Goal: Task Accomplishment & Management: Manage account settings

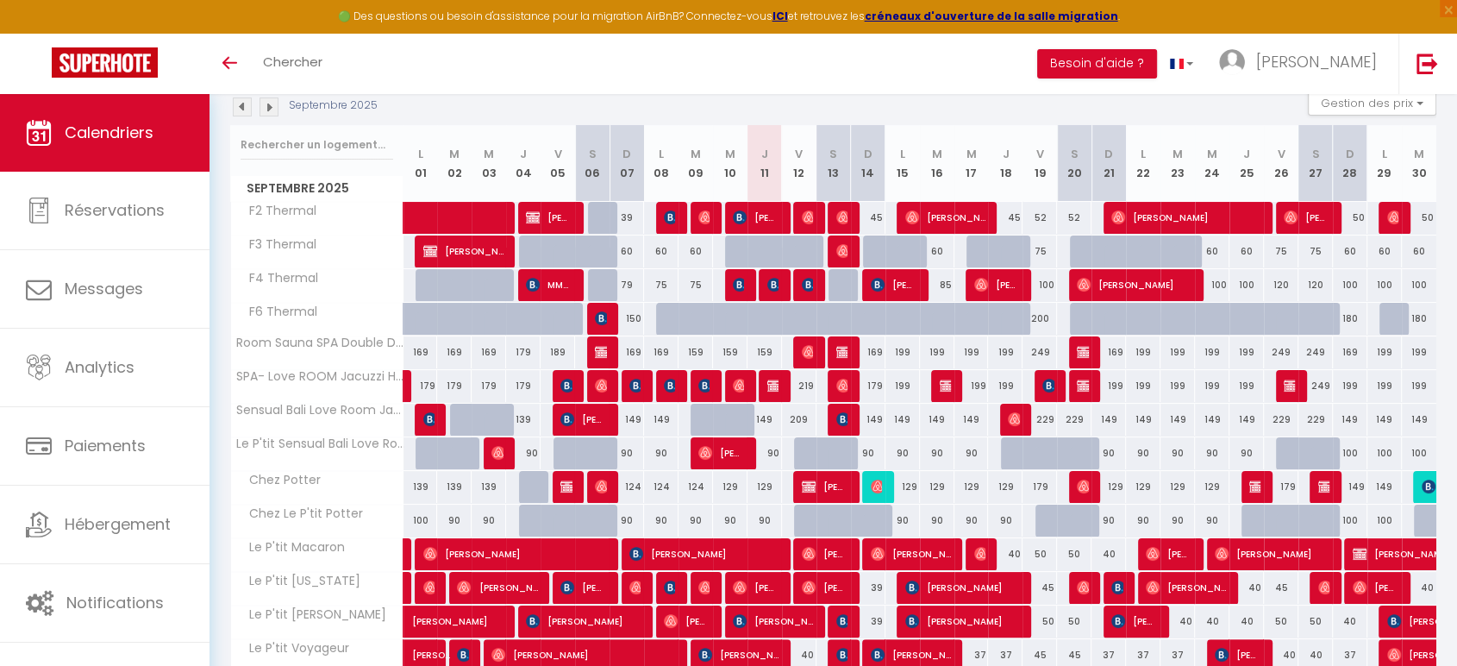
click at [958, 95] on div "Septembre 2025 Gestion des prix Nb Nuits minimum Règles Disponibilité" at bounding box center [833, 107] width 1206 height 35
click at [268, 106] on img at bounding box center [269, 106] width 19 height 19
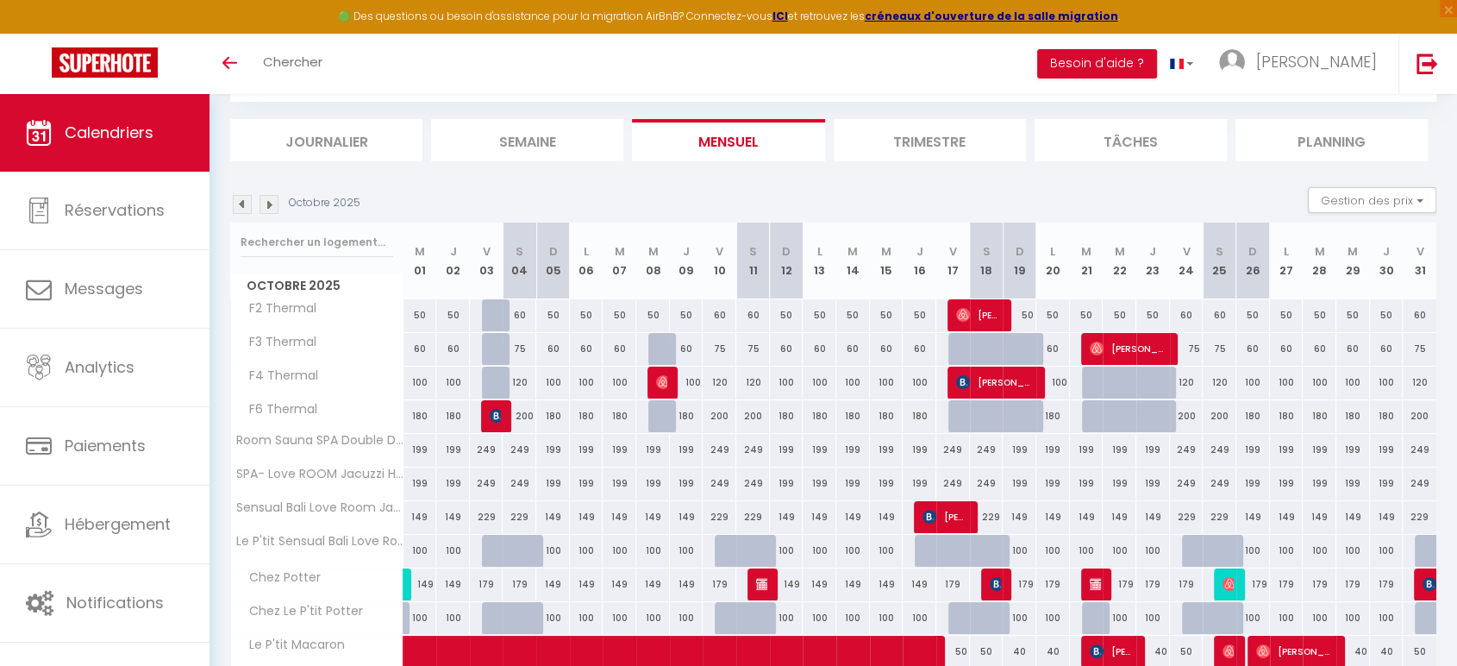
scroll to position [191, 0]
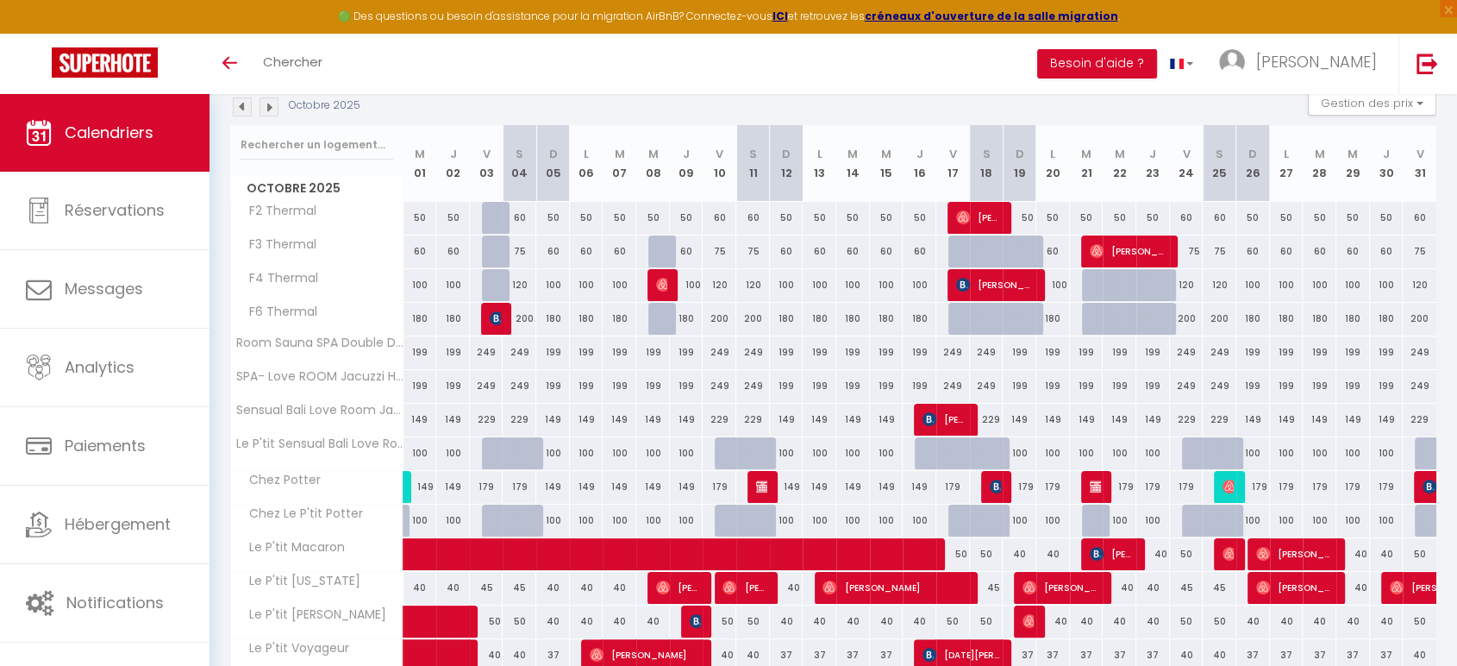
click at [276, 98] on img at bounding box center [269, 106] width 19 height 19
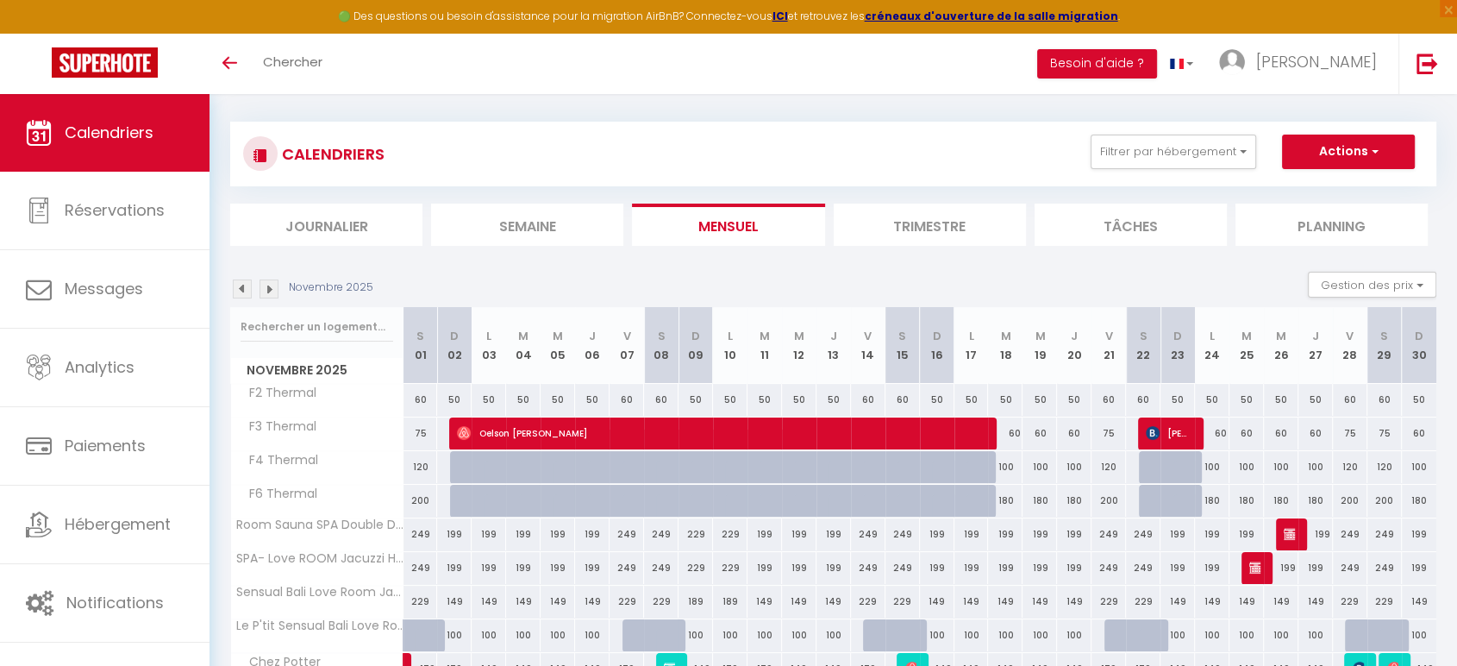
scroll to position [0, 0]
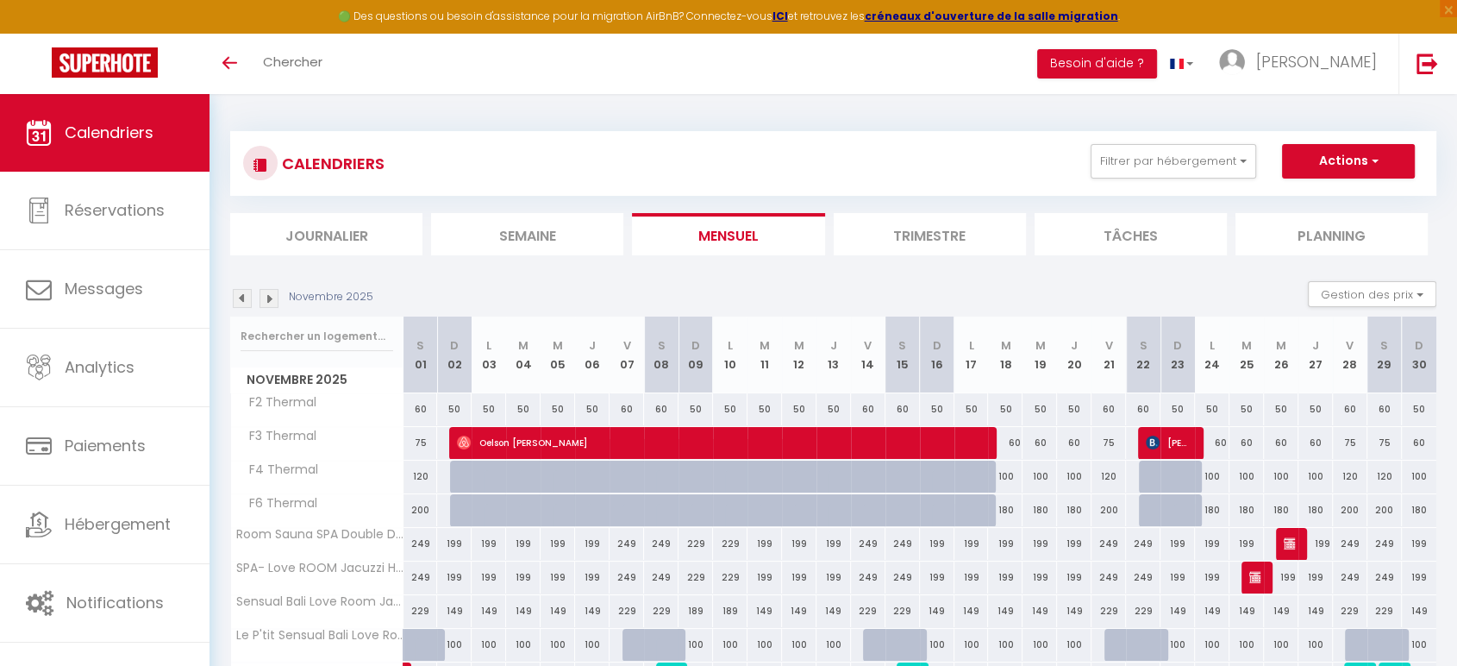
click at [247, 298] on img at bounding box center [242, 298] width 19 height 19
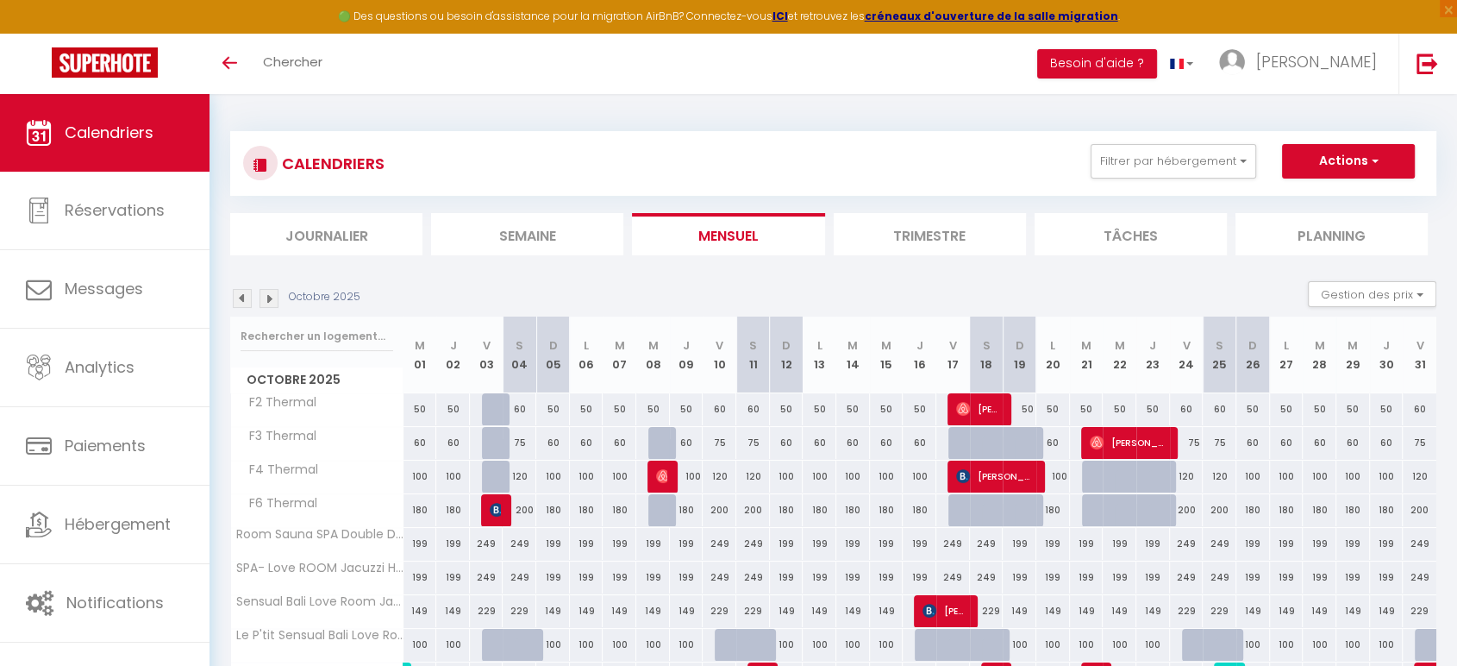
click at [247, 298] on img at bounding box center [242, 298] width 19 height 19
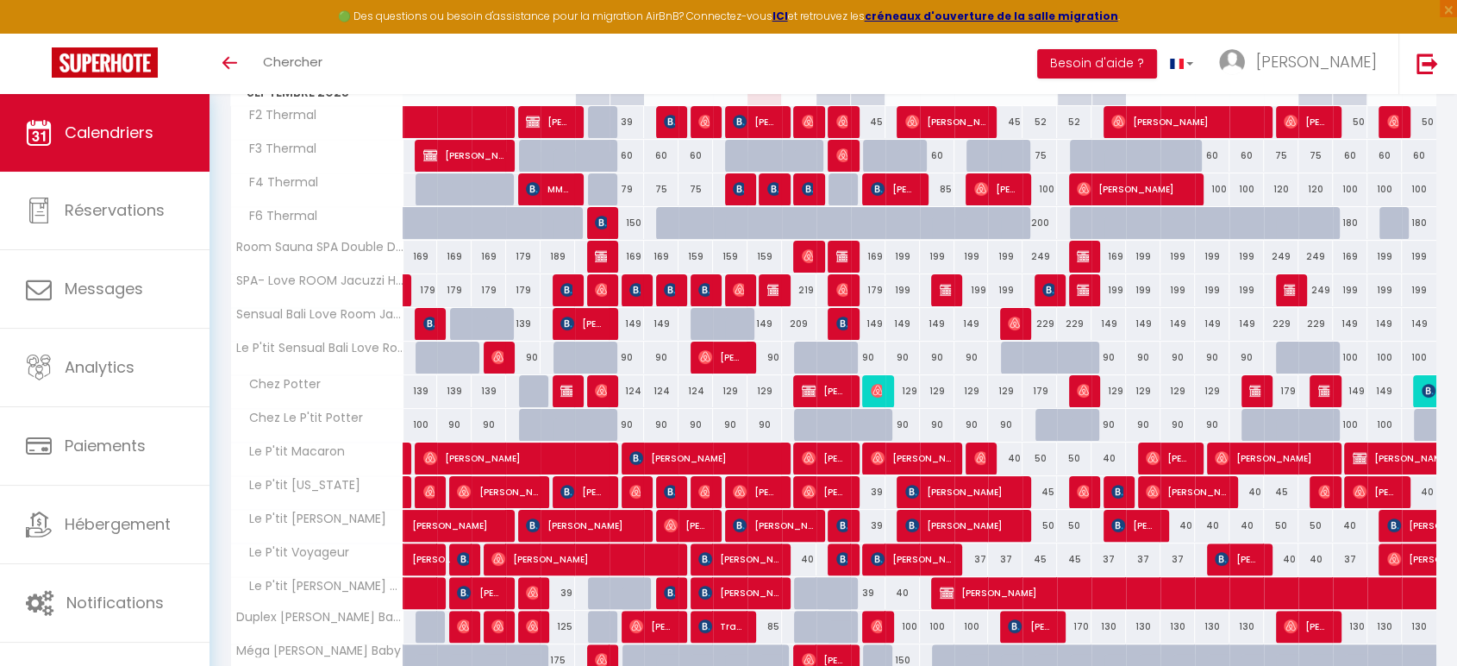
scroll to position [367, 0]
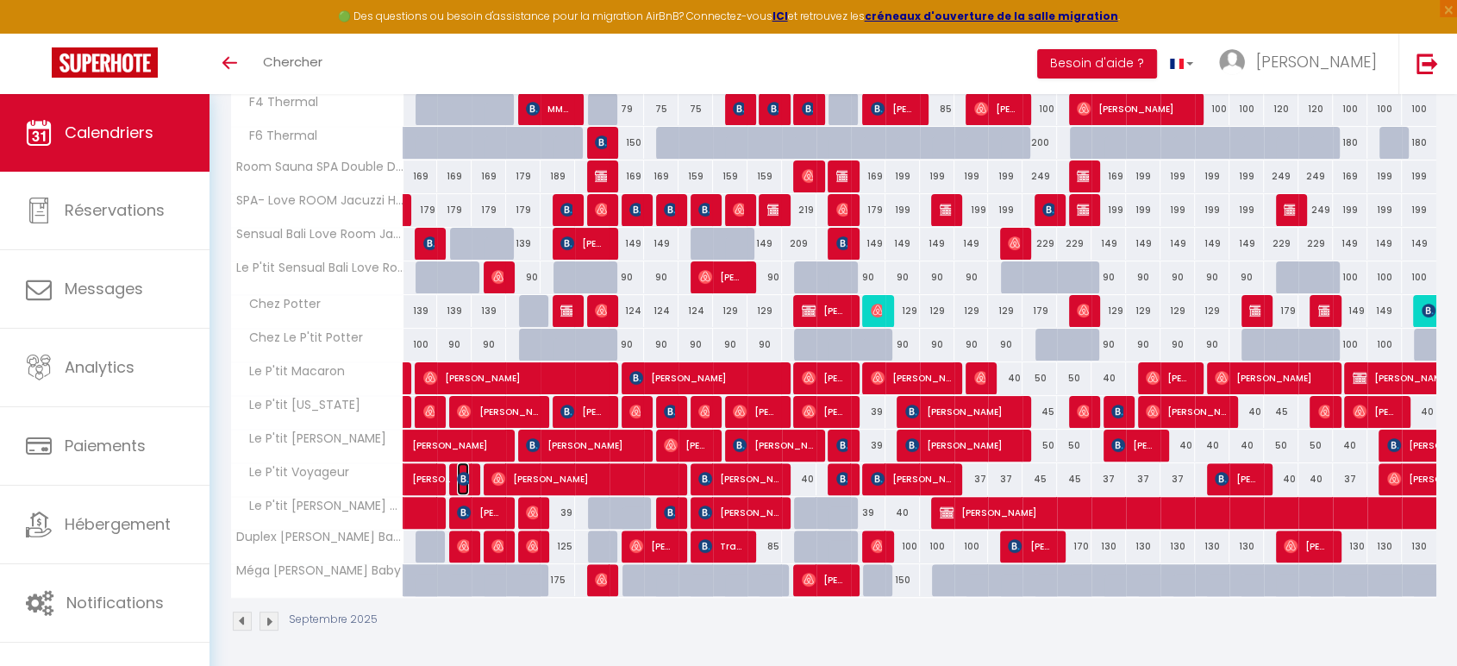
click at [465, 476] on img at bounding box center [464, 479] width 14 height 14
select select "OK"
select select "0"
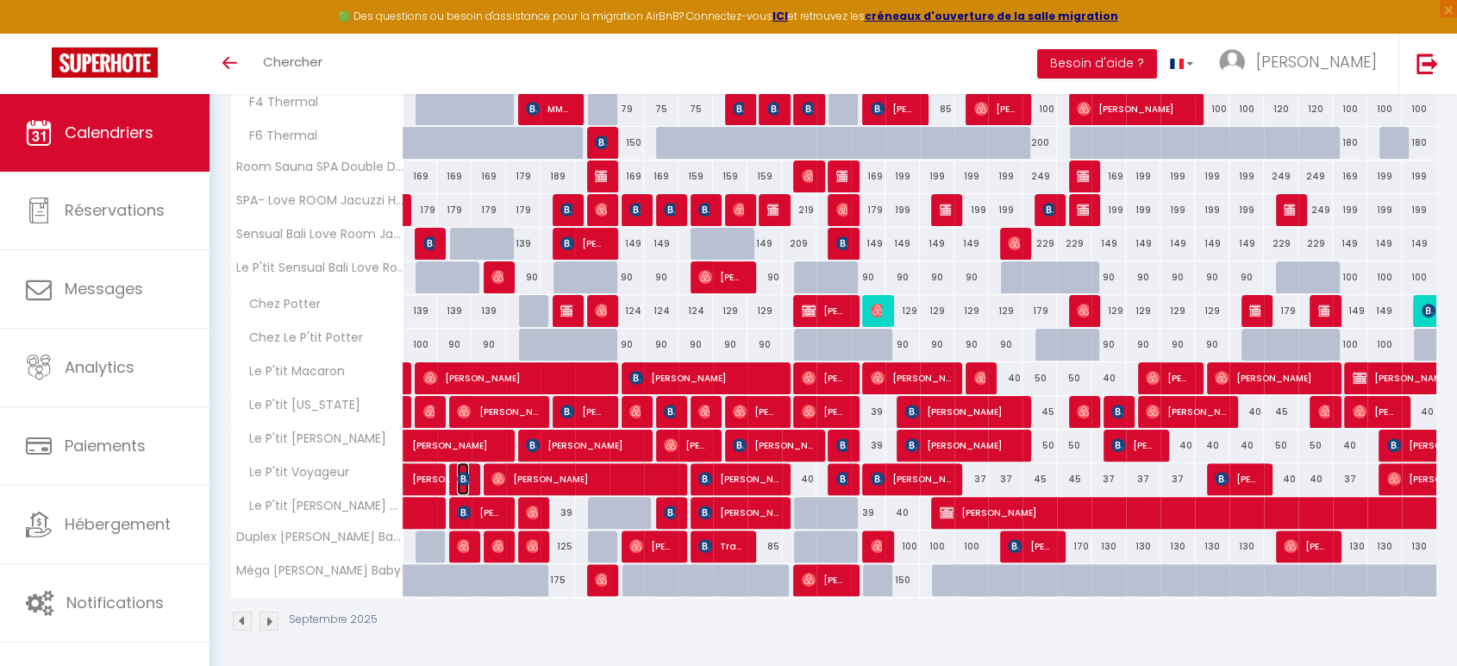
select select "1"
select select
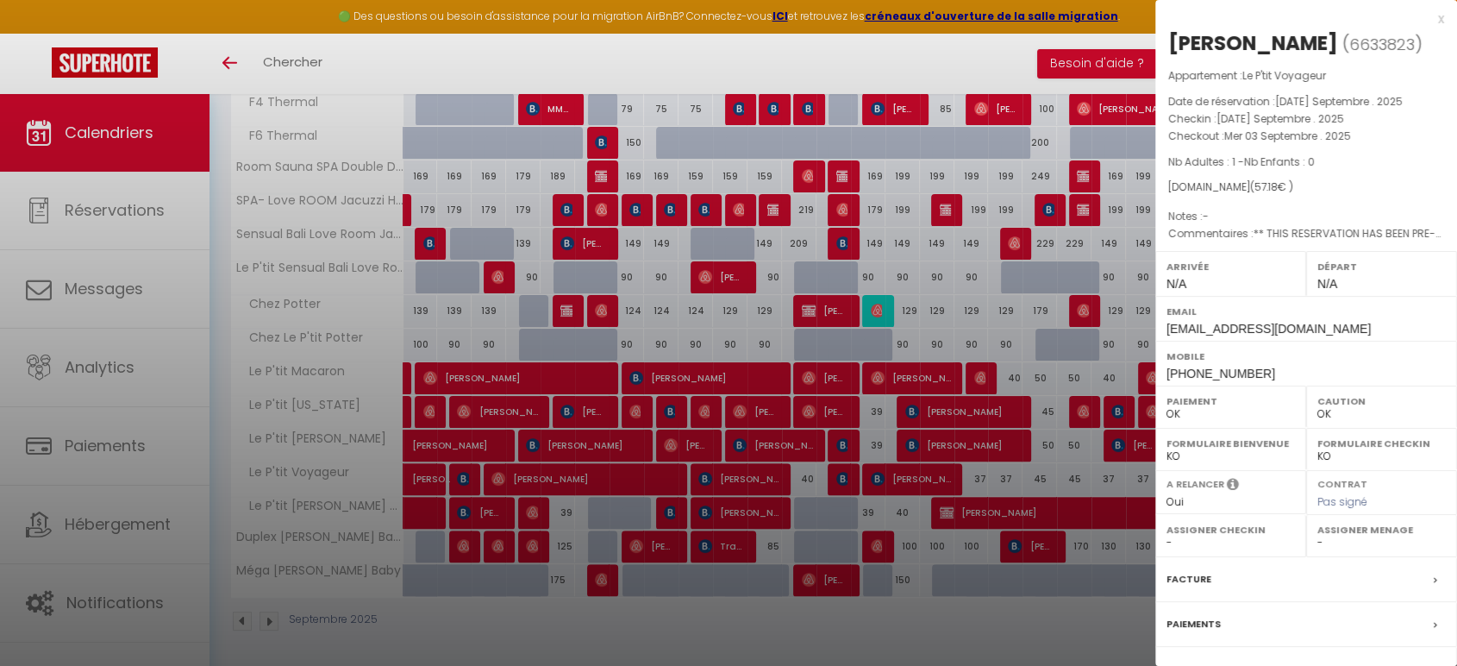
click at [465, 476] on div at bounding box center [728, 333] width 1457 height 666
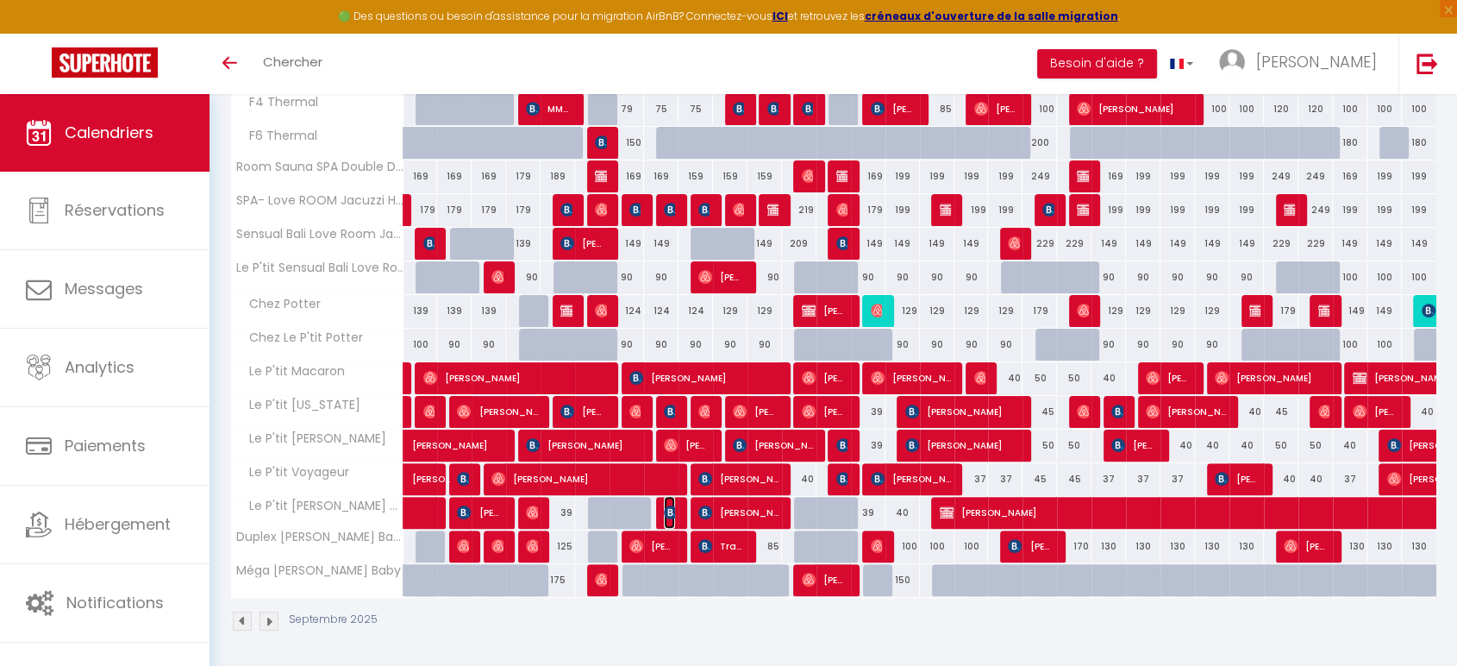
click at [662, 502] on td "35 [PERSON_NAME]" at bounding box center [661, 513] width 34 height 34
click at [669, 509] on img at bounding box center [671, 512] width 14 height 14
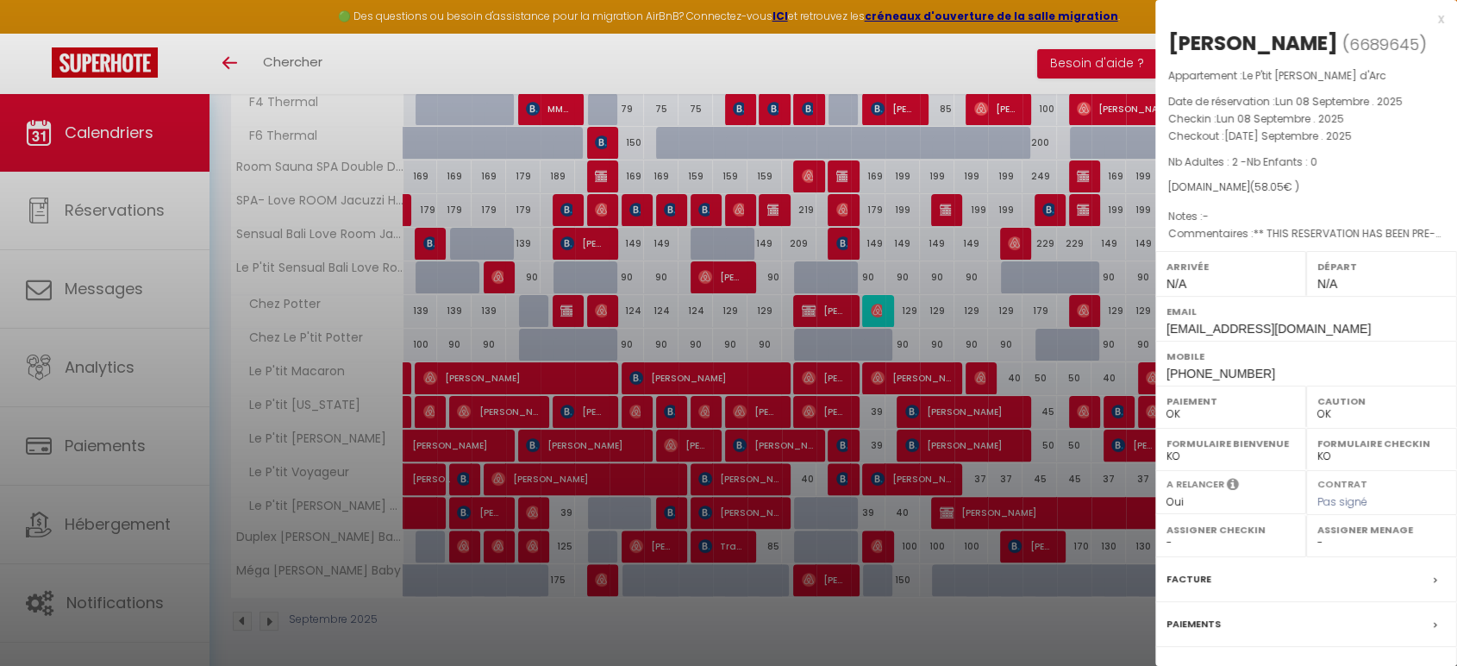
click at [669, 509] on div at bounding box center [728, 333] width 1457 height 666
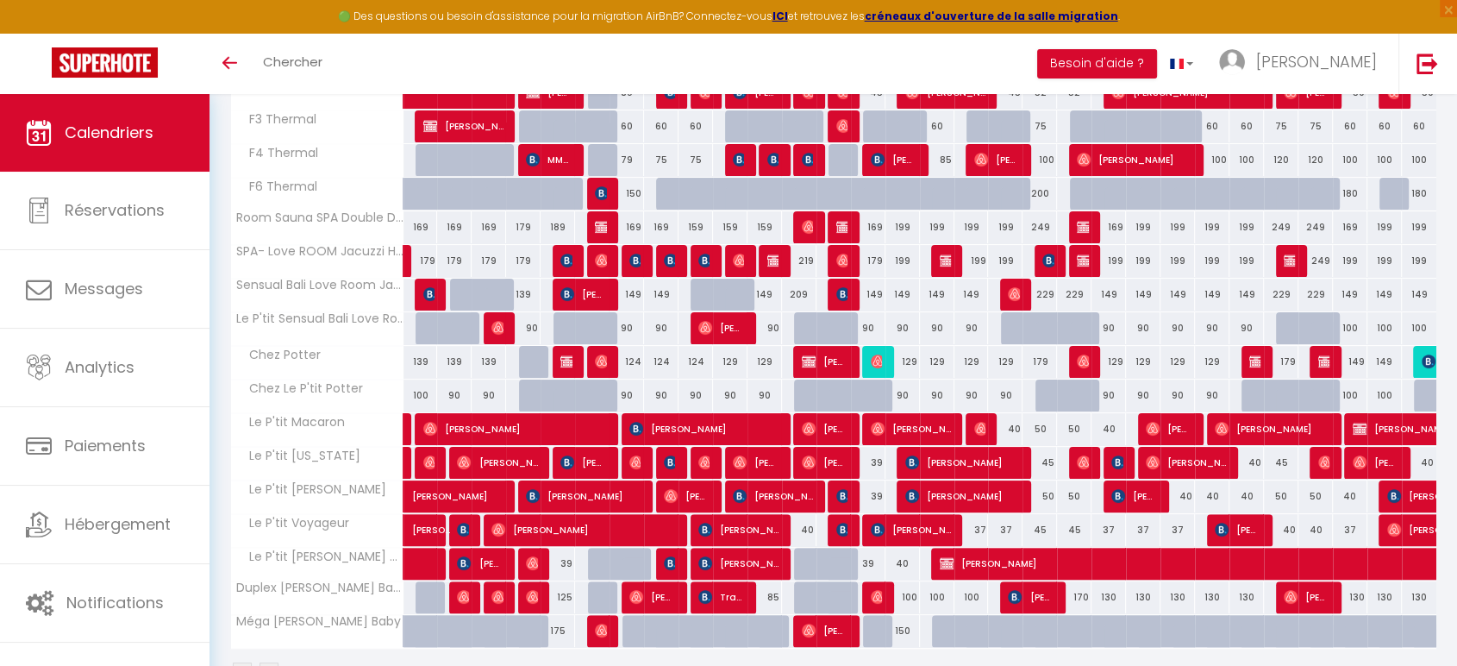
scroll to position [272, 0]
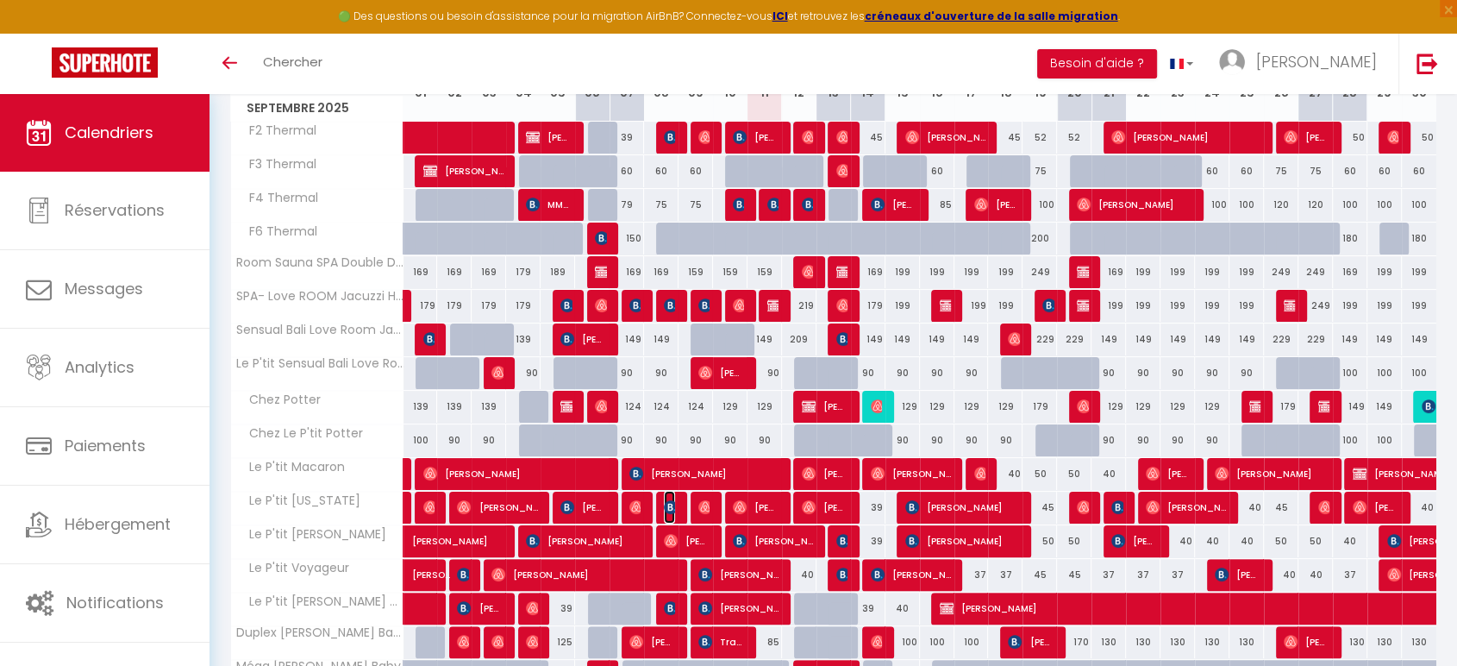
click at [669, 504] on img at bounding box center [671, 507] width 14 height 14
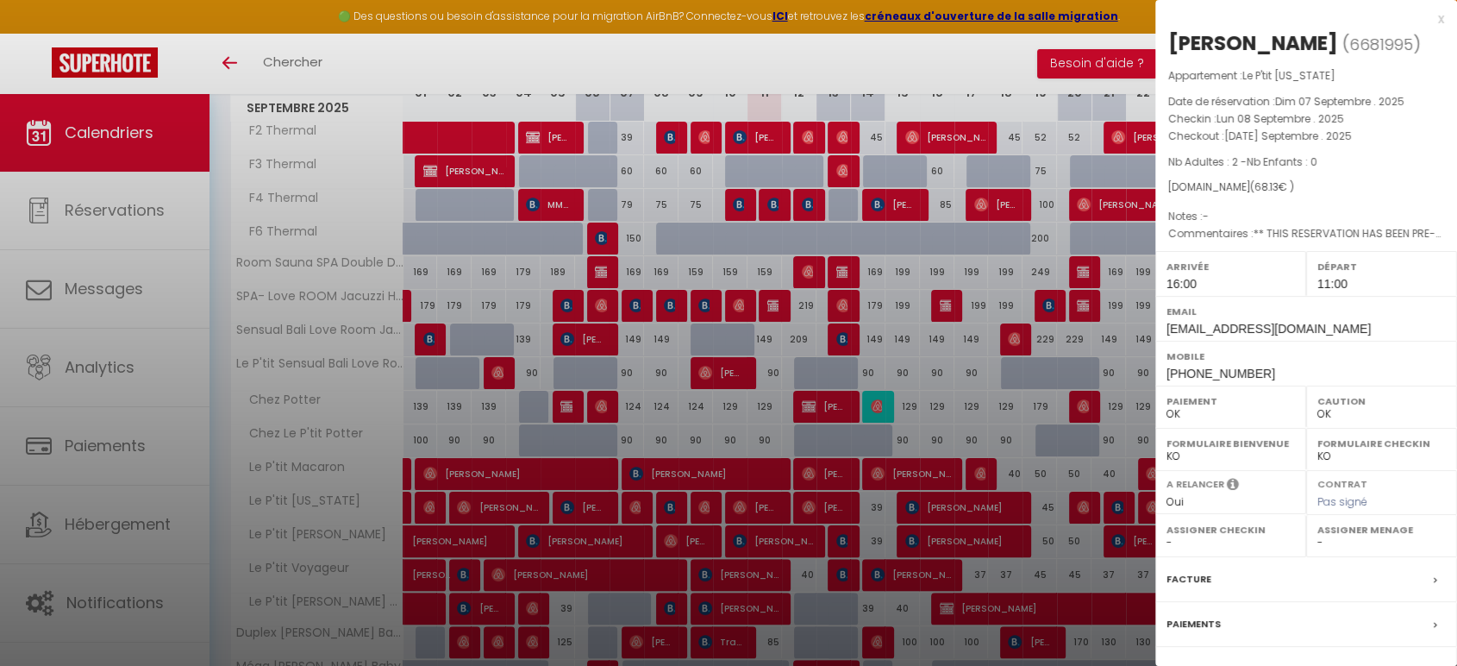
click at [656, 377] on div at bounding box center [728, 333] width 1457 height 666
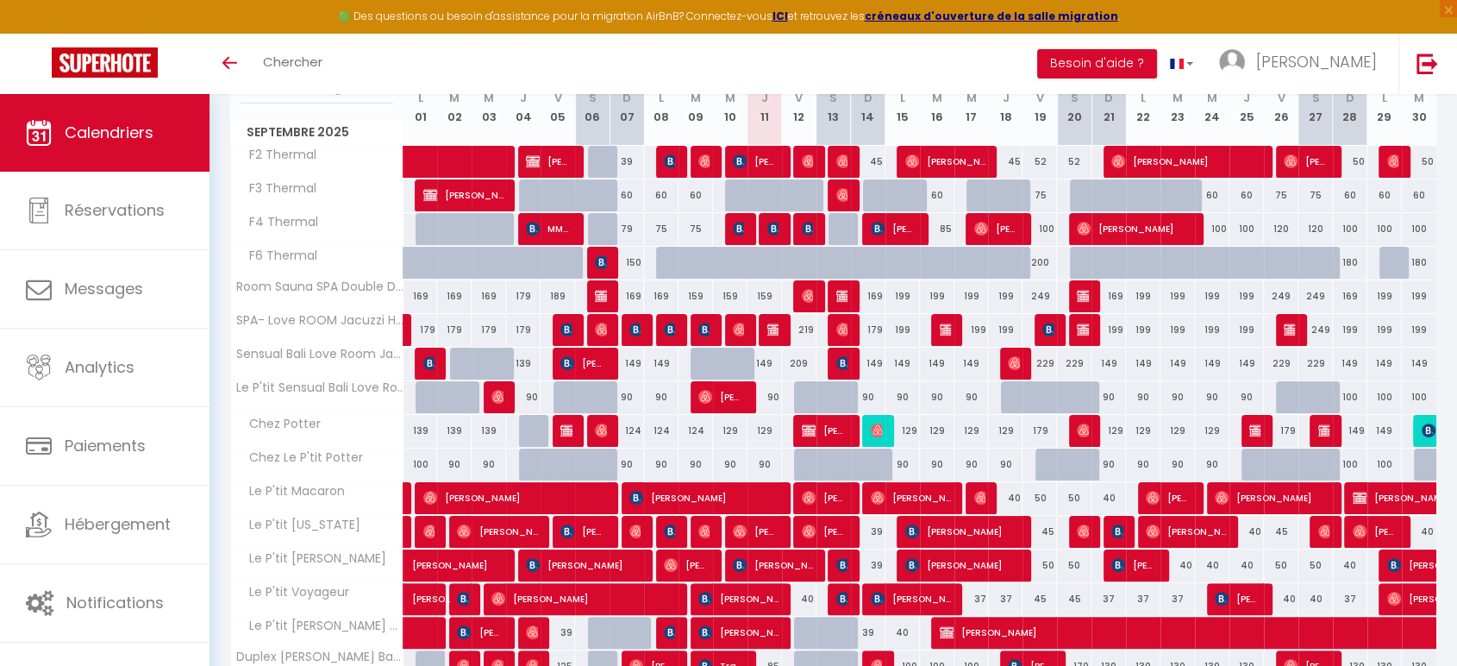
scroll to position [176, 0]
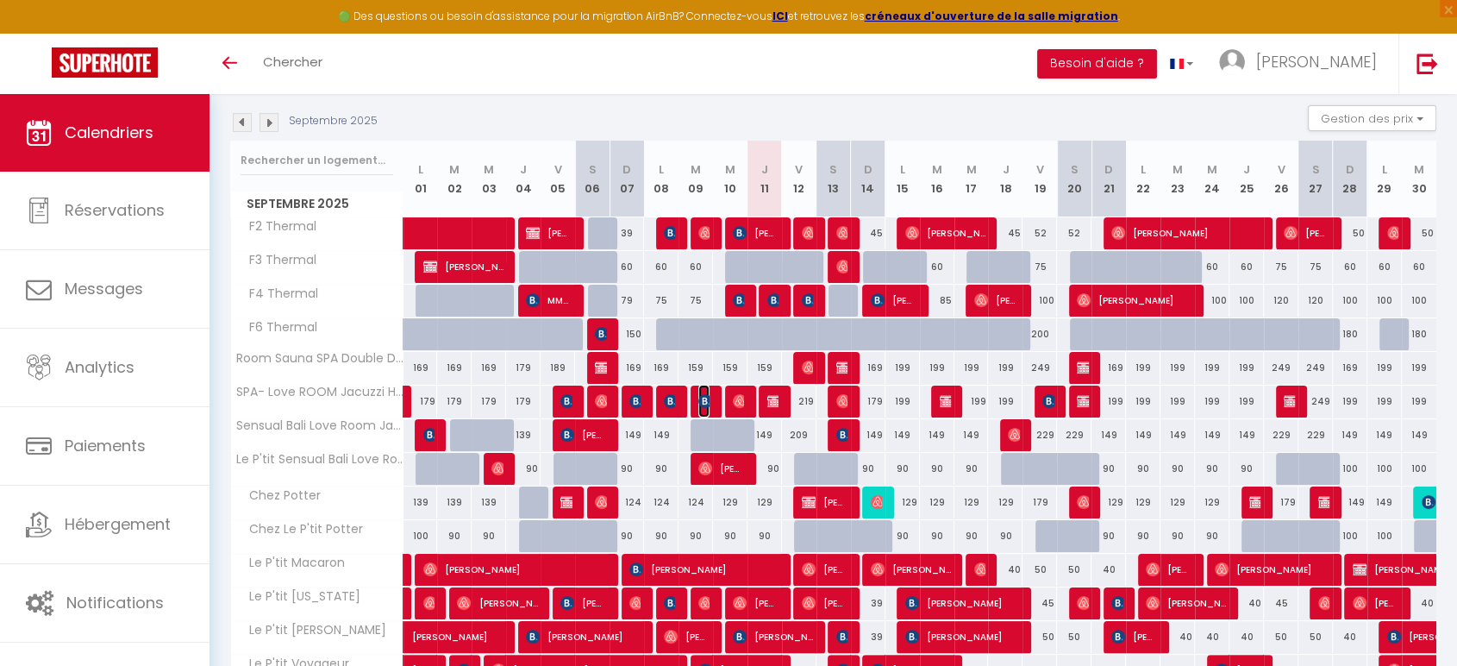
click at [703, 398] on img at bounding box center [705, 401] width 14 height 14
select select "0"
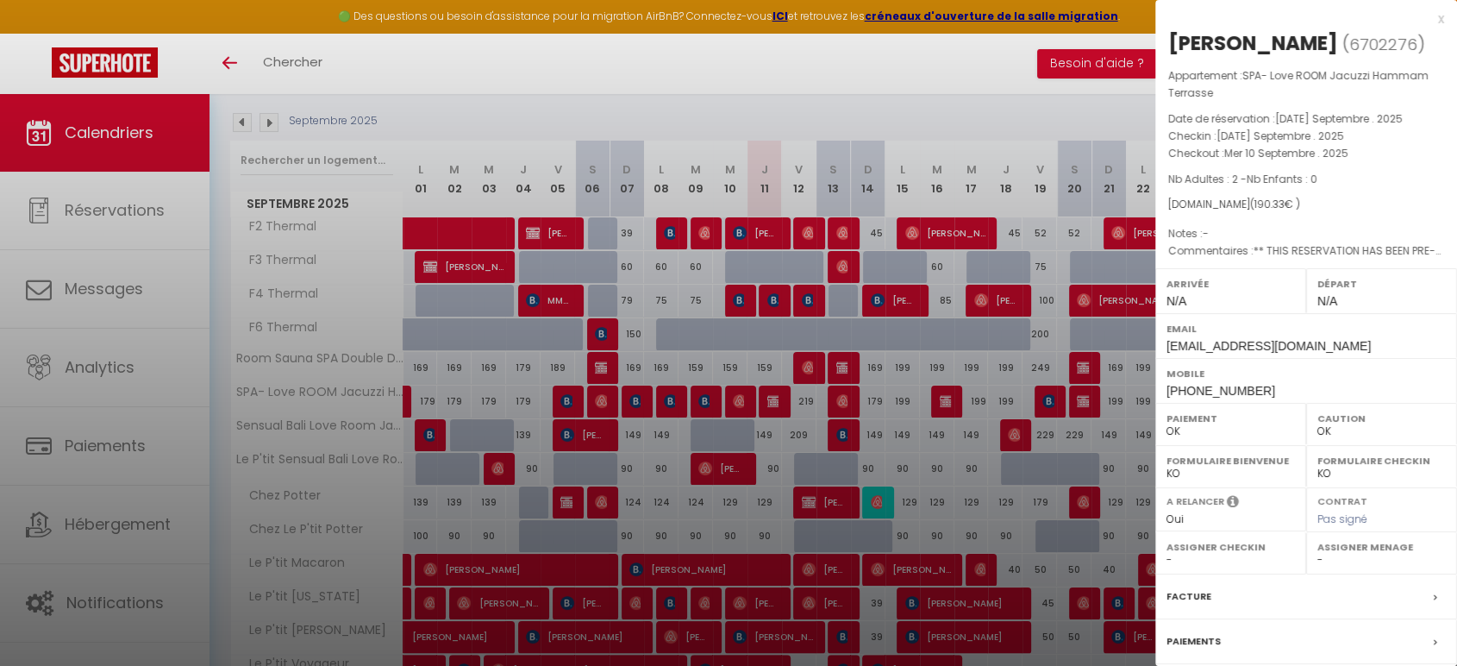
click at [742, 296] on div at bounding box center [728, 333] width 1457 height 666
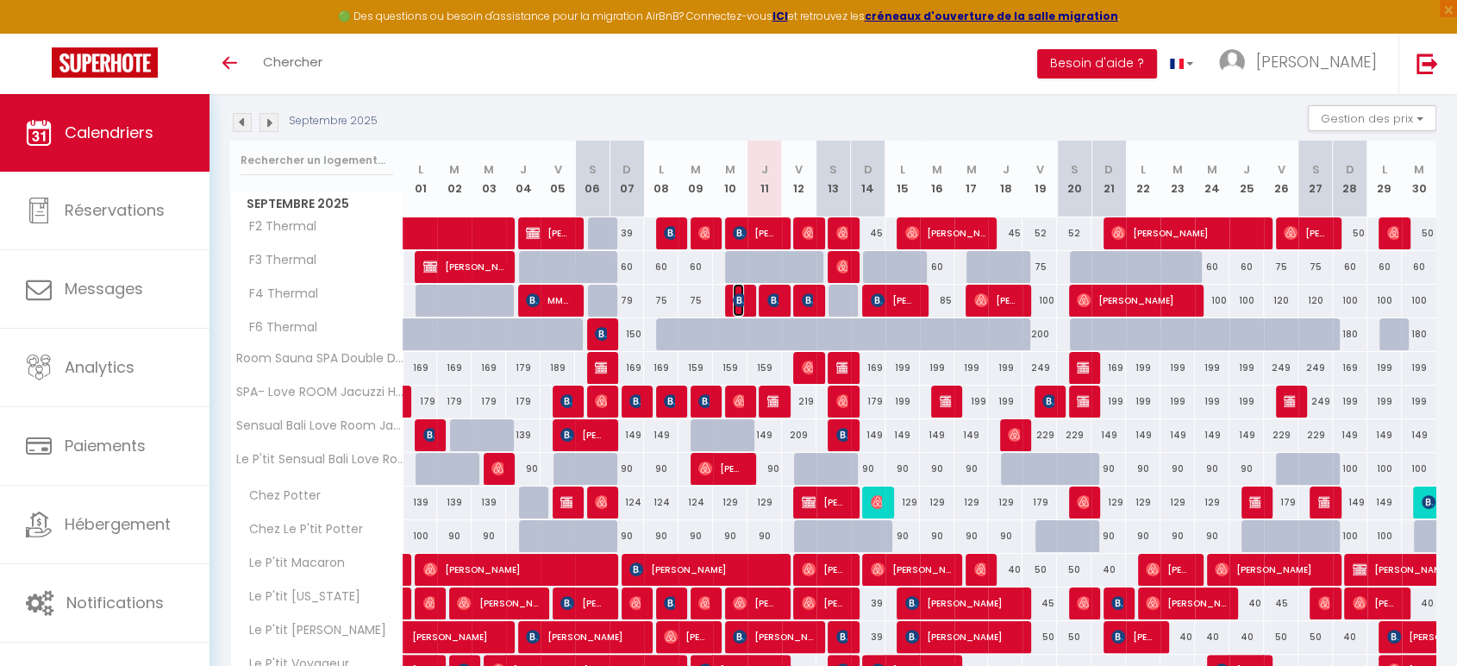
click at [736, 300] on img at bounding box center [740, 300] width 14 height 14
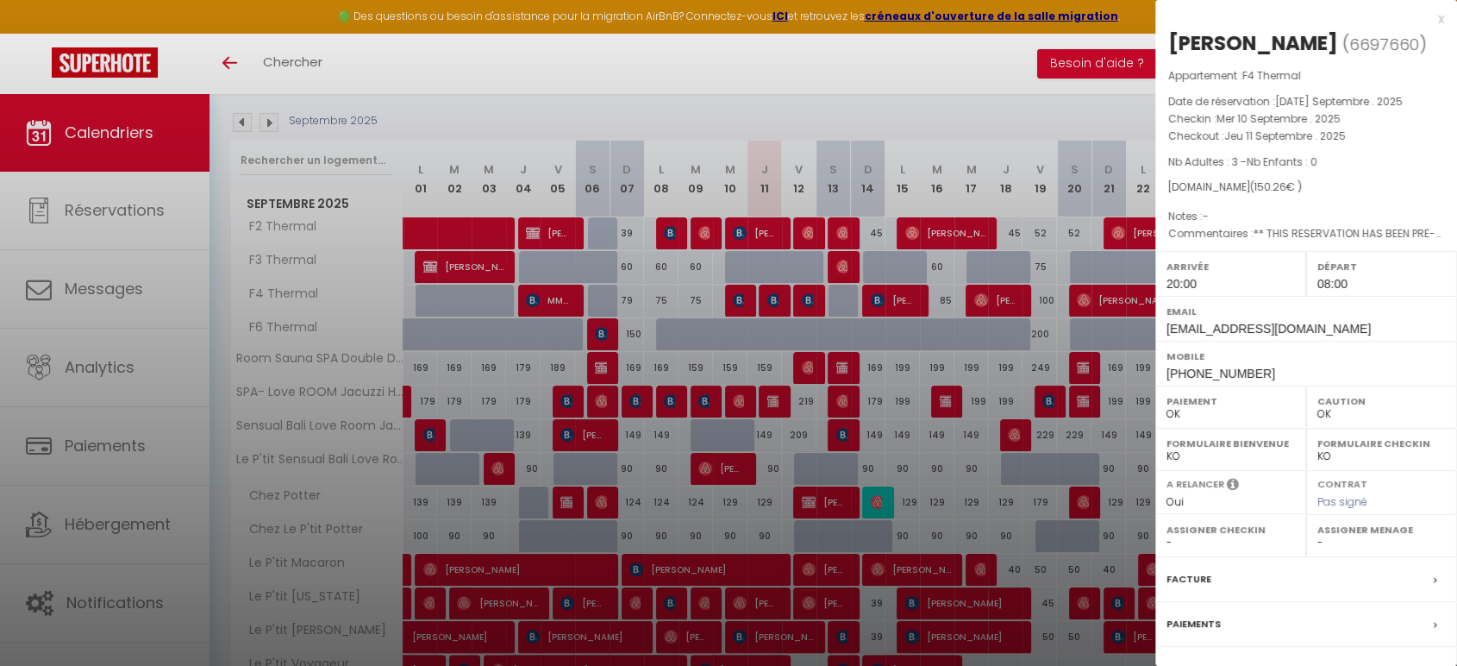
click at [736, 300] on div at bounding box center [728, 333] width 1457 height 666
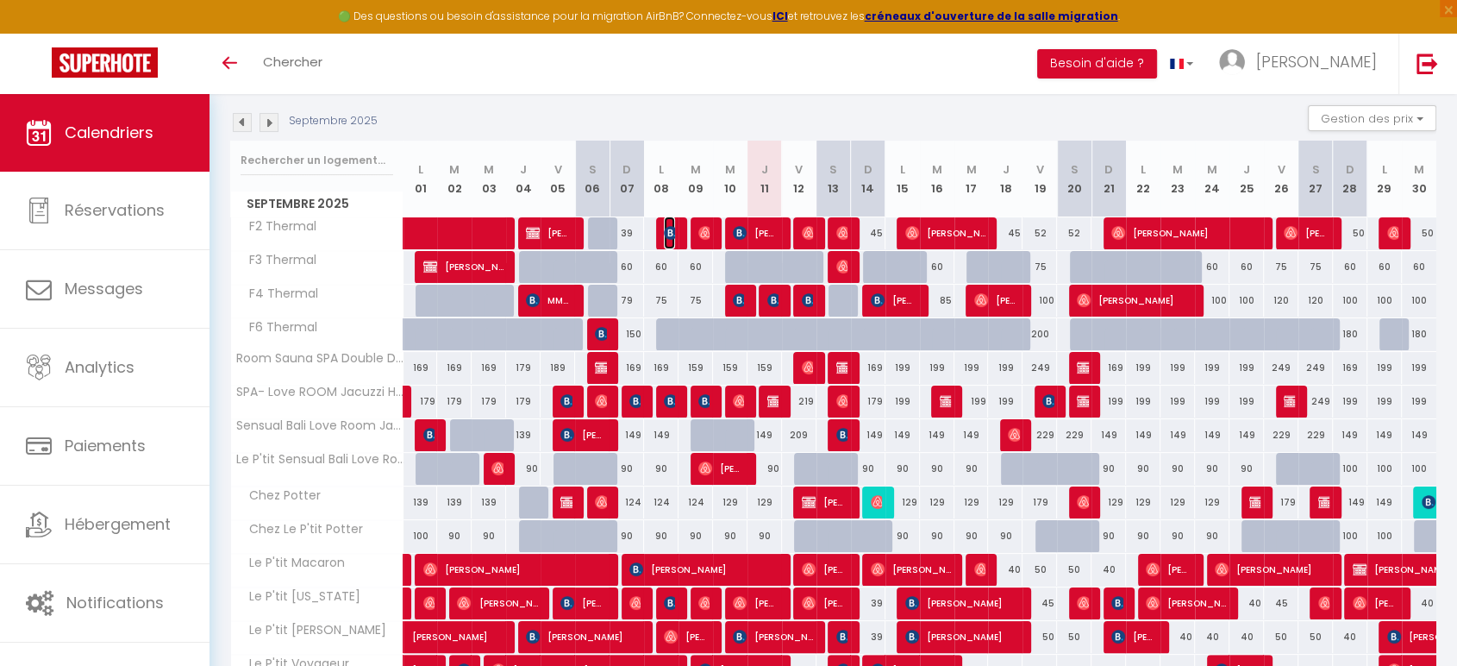
click at [674, 239] on span "[PERSON_NAME]" at bounding box center [669, 232] width 11 height 33
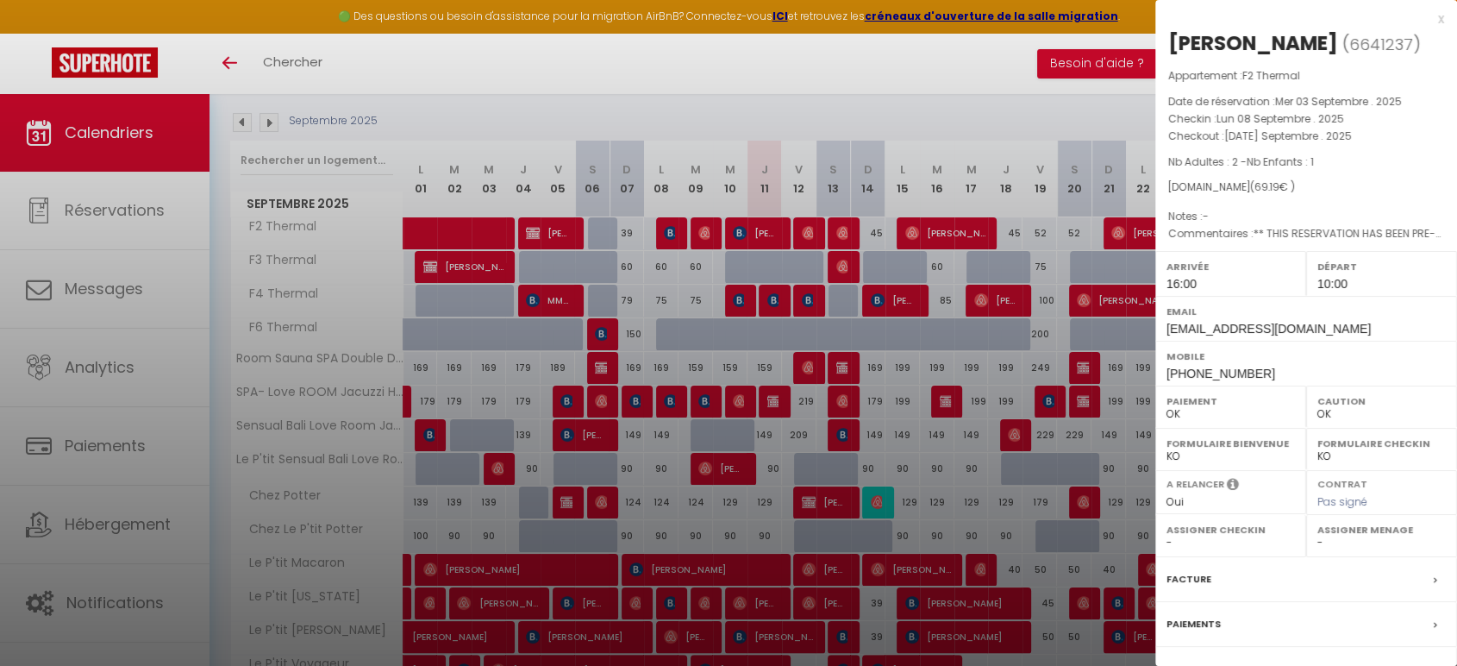
click at [674, 239] on div at bounding box center [728, 333] width 1457 height 666
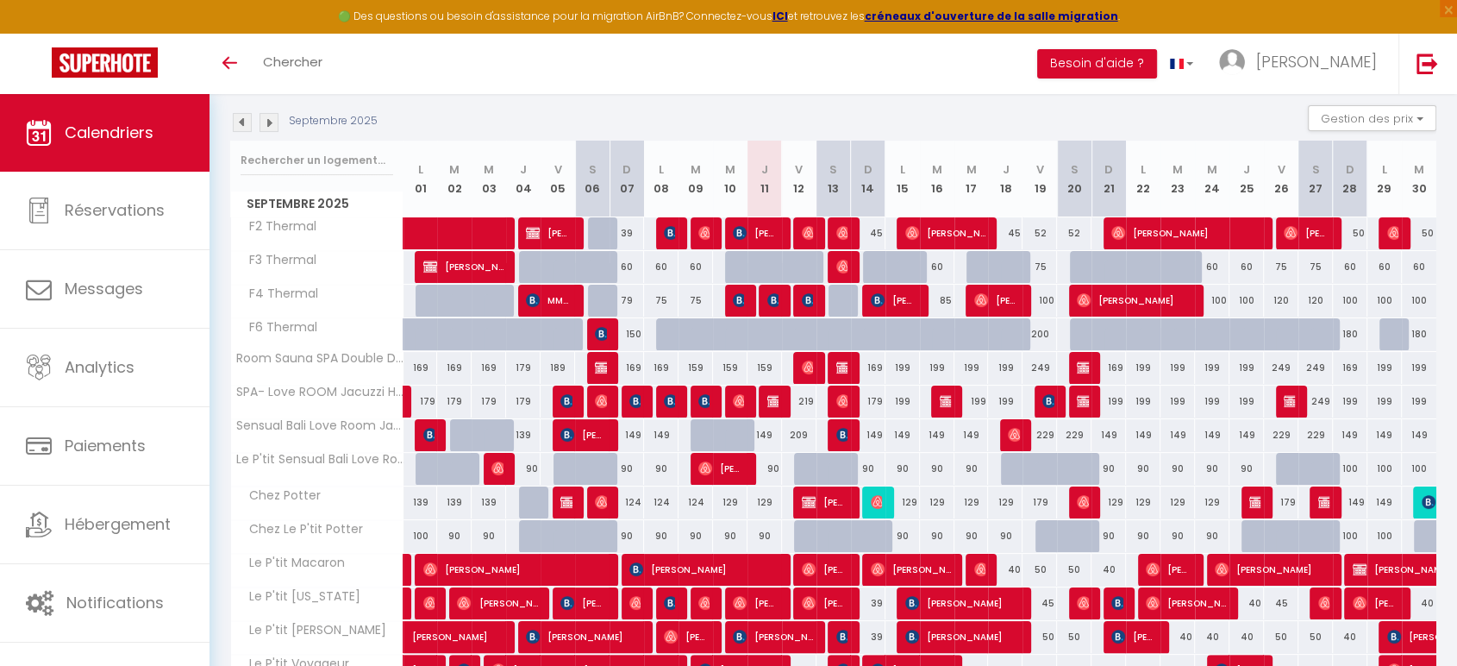
scroll to position [272, 0]
